Goal: Information Seeking & Learning: Learn about a topic

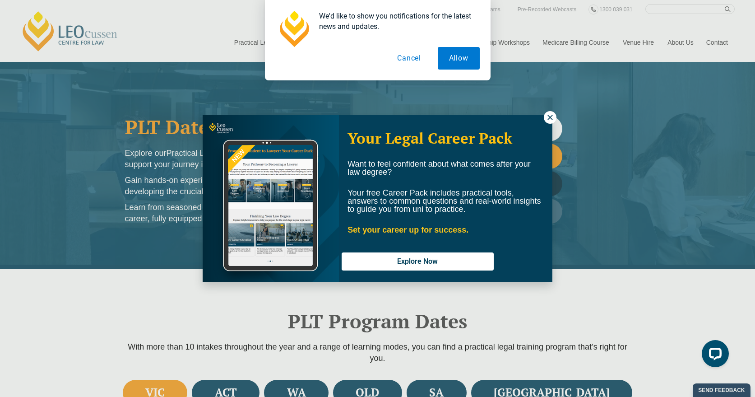
click at [549, 118] on icon at bounding box center [549, 117] width 5 height 5
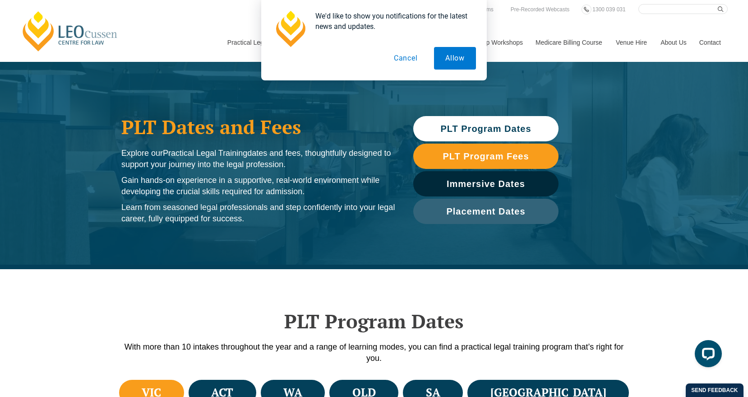
click at [408, 58] on button "Cancel" at bounding box center [406, 58] width 46 height 23
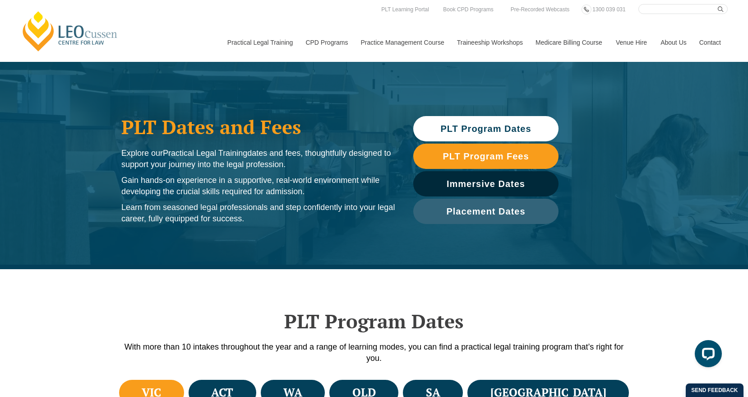
click at [493, 128] on span "PLT Program Dates" at bounding box center [485, 128] width 91 height 9
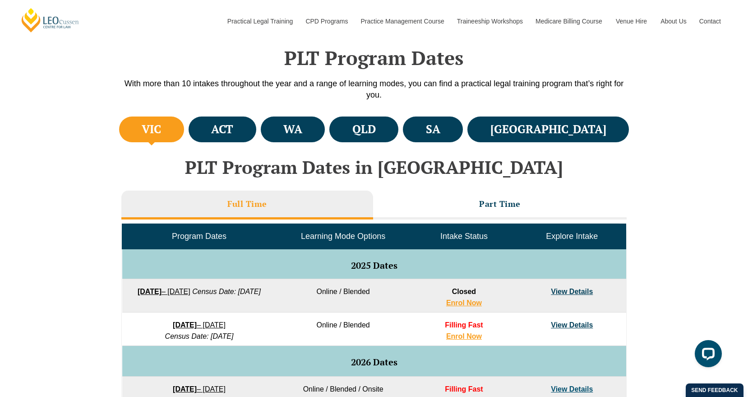
scroll to position [269, 0]
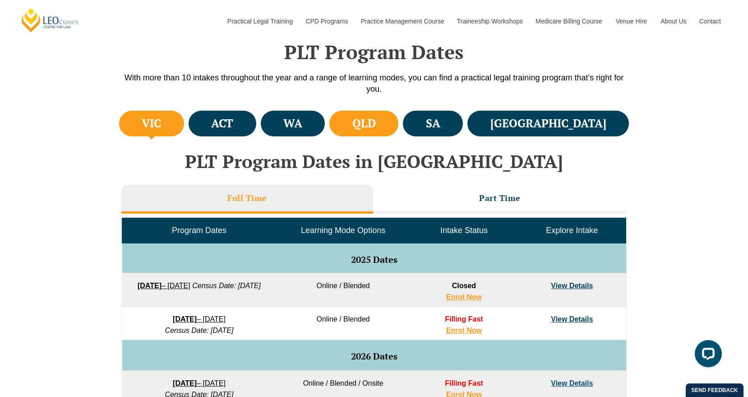
click at [398, 117] on li "QLD" at bounding box center [363, 124] width 69 height 26
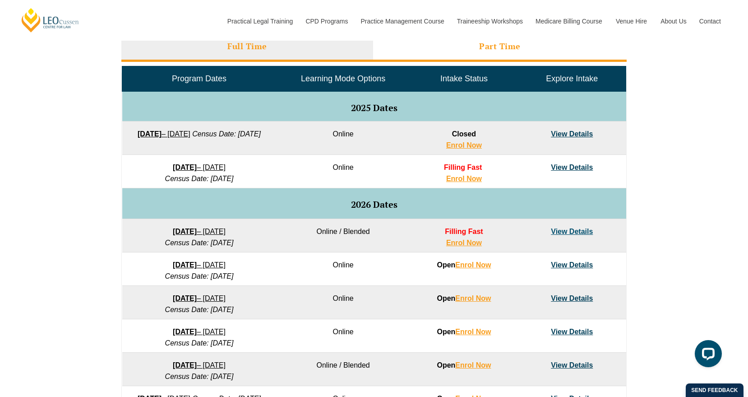
scroll to position [437, 0]
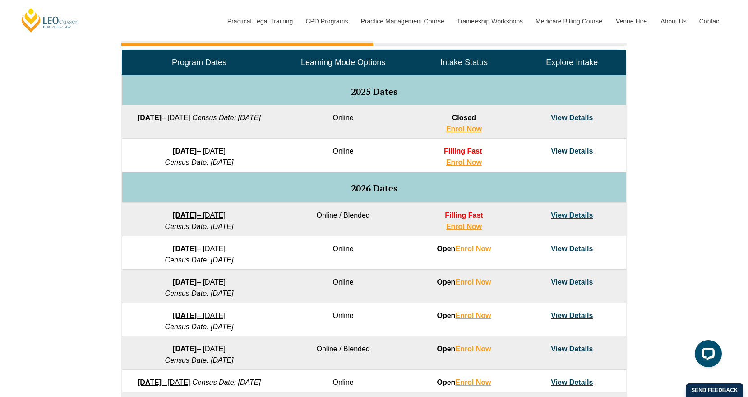
click at [572, 250] on link "View Details" at bounding box center [572, 249] width 42 height 8
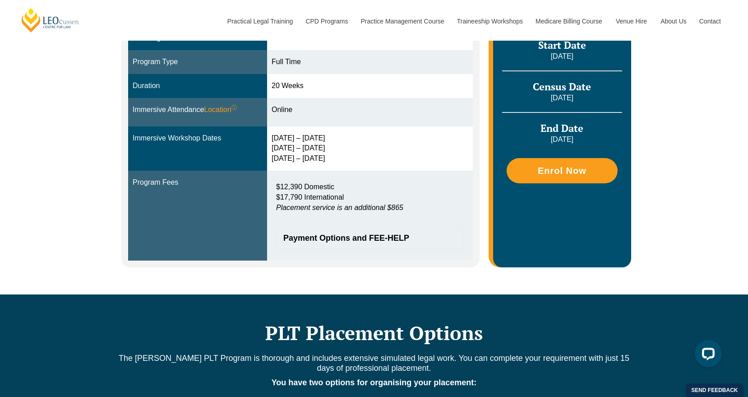
scroll to position [272, 0]
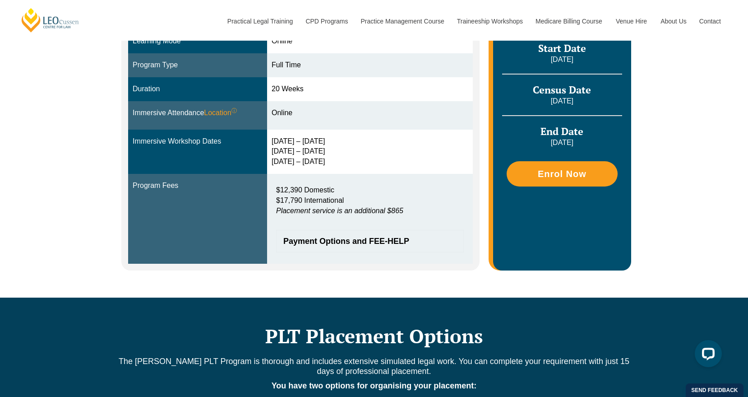
drag, startPoint x: 275, startPoint y: 139, endPoint x: 331, endPoint y: 161, distance: 60.4
click at [331, 161] on div "[DATE] – [DATE] [DATE] – [DATE] [DATE] – [DATE]" at bounding box center [370, 151] width 197 height 31
copy div "[DATE] – [DATE] [DATE] – [DATE] [DATE] – [DATE]"
click at [305, 154] on div "[DATE] – [DATE] [DATE] – [DATE] [DATE] – [DATE]" at bounding box center [370, 151] width 197 height 31
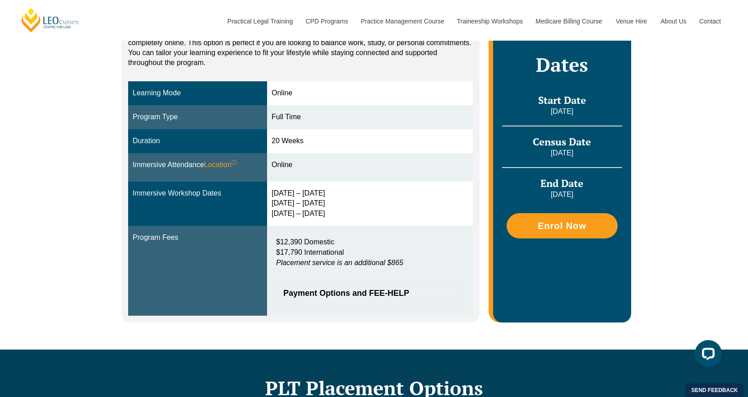
scroll to position [190, 0]
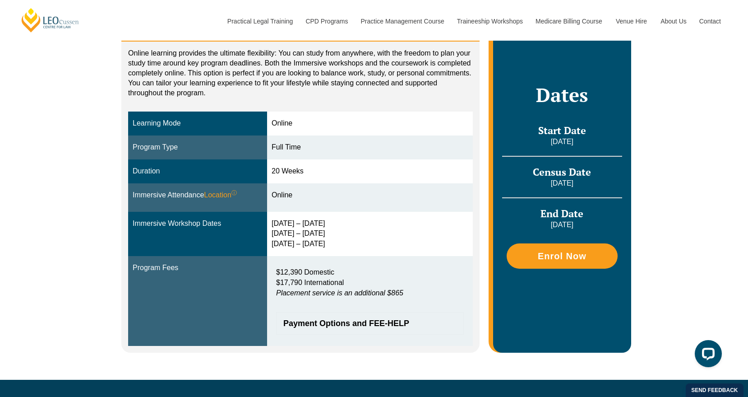
click at [396, 214] on td "[DATE] – [DATE] [DATE] – [DATE] [DATE] – [DATE]" at bounding box center [370, 234] width 206 height 45
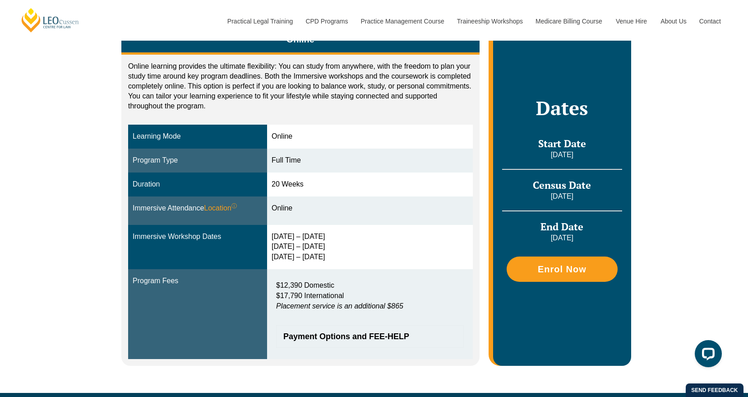
scroll to position [177, 0]
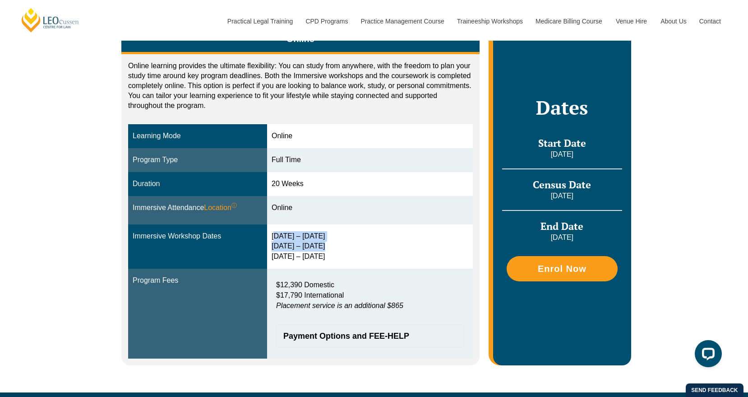
drag, startPoint x: 275, startPoint y: 237, endPoint x: 333, endPoint y: 251, distance: 59.0
click at [333, 251] on div "[DATE] – [DATE] [DATE] – [DATE] [DATE] – [DATE]" at bounding box center [370, 246] width 197 height 31
drag, startPoint x: 133, startPoint y: 232, endPoint x: 340, endPoint y: 257, distance: 208.6
click at [340, 257] on tr "Immersive Workshop Dates [DATE] – [DATE] [DATE] – [DATE] [DATE] – [DATE]" at bounding box center [300, 246] width 345 height 45
copy tr "Immersive Workshop Dates [DATE] – [DATE] [DATE] – [DATE] [DATE] – [DATE]"
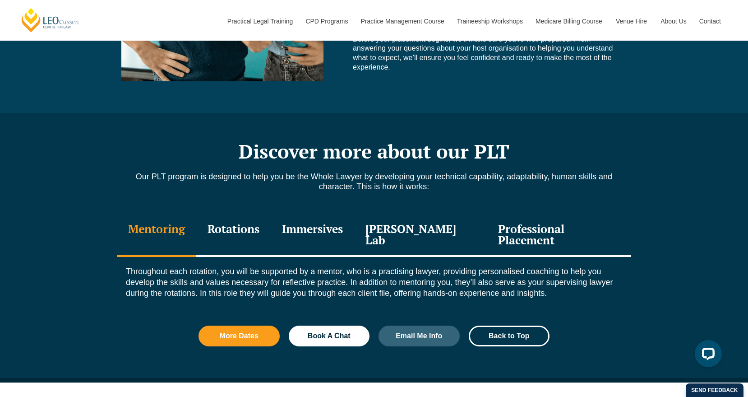
scroll to position [907, 0]
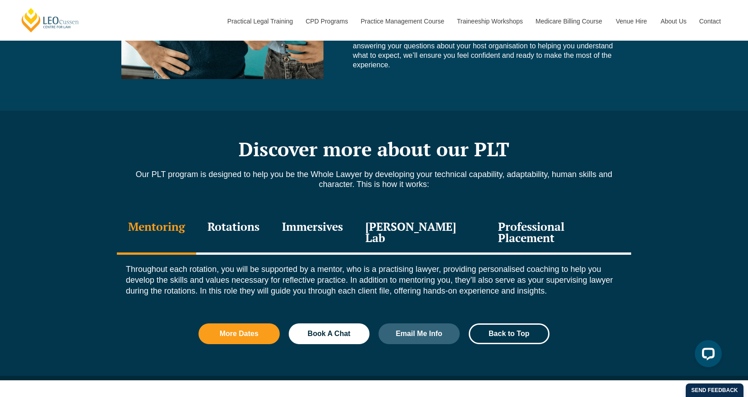
click at [267, 228] on div "Rotations" at bounding box center [233, 233] width 74 height 43
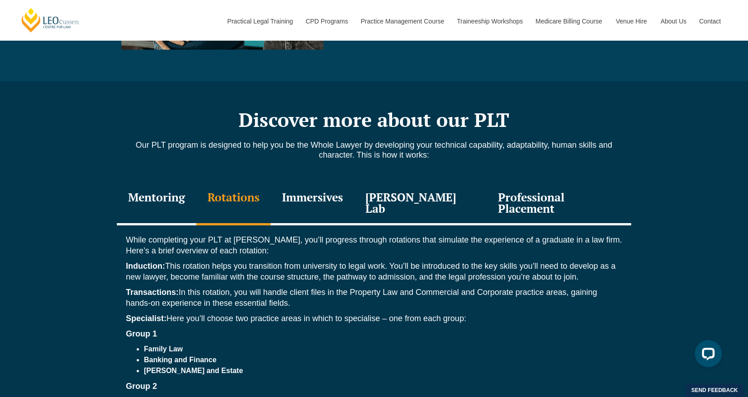
scroll to position [916, 0]
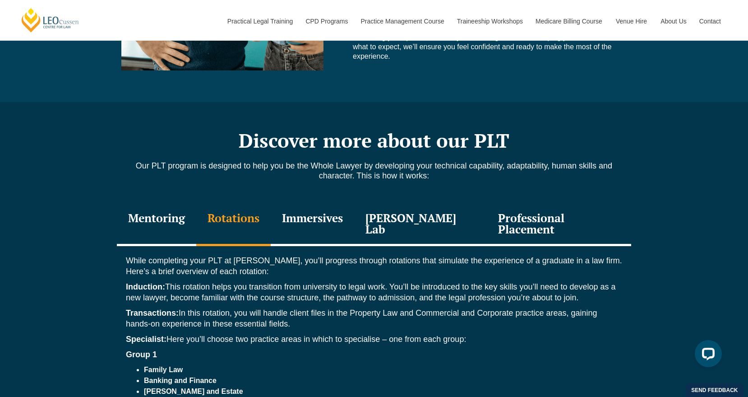
click at [333, 220] on div "Immersives" at bounding box center [312, 224] width 83 height 43
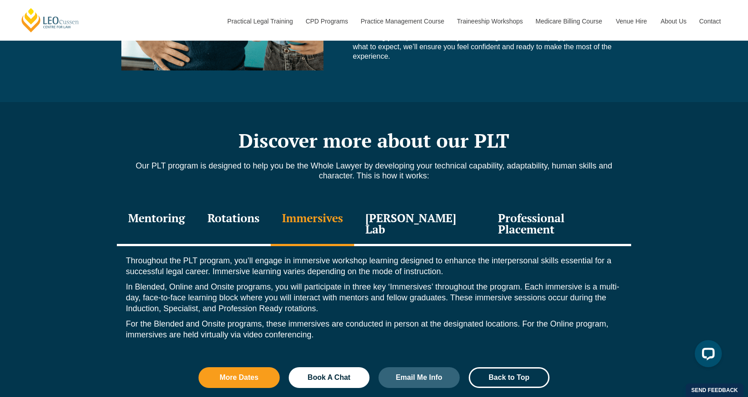
click at [414, 224] on div "[PERSON_NAME] Lab" at bounding box center [420, 224] width 133 height 43
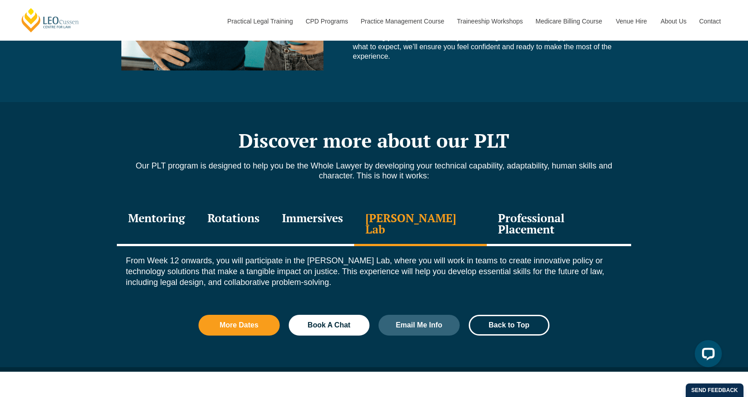
click at [487, 216] on div "Professional Placement" at bounding box center [559, 224] width 144 height 43
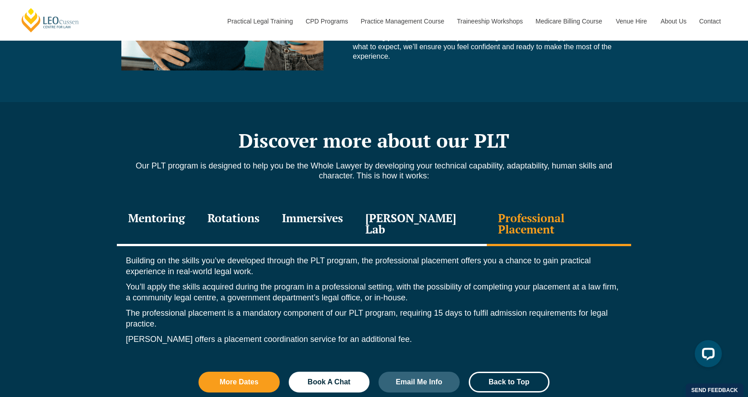
click at [303, 216] on div "Immersives" at bounding box center [312, 224] width 83 height 43
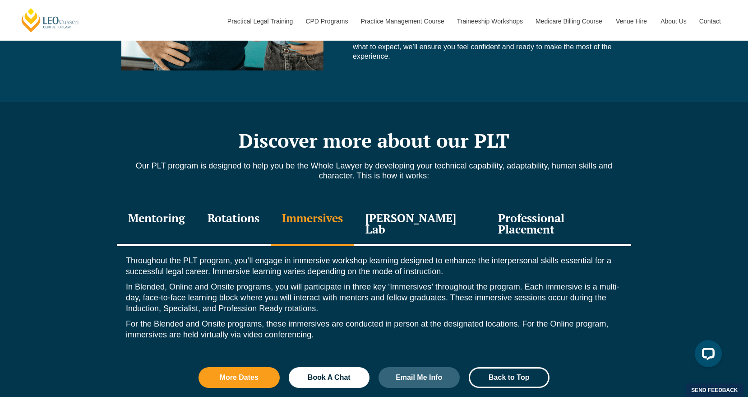
click at [231, 217] on div "Rotations" at bounding box center [233, 224] width 74 height 43
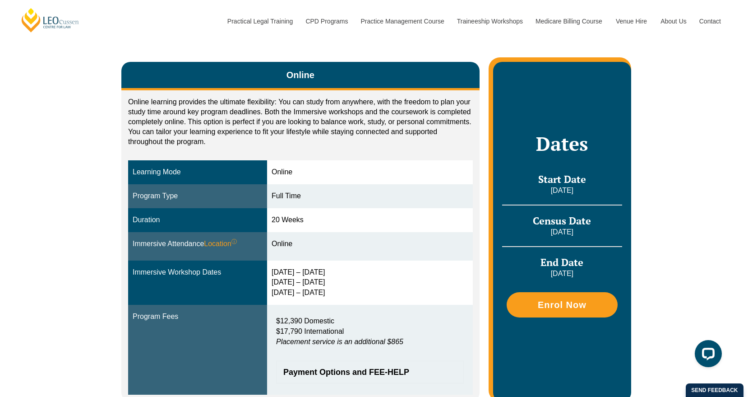
scroll to position [177, 0]
